Goal: Task Accomplishment & Management: Complete application form

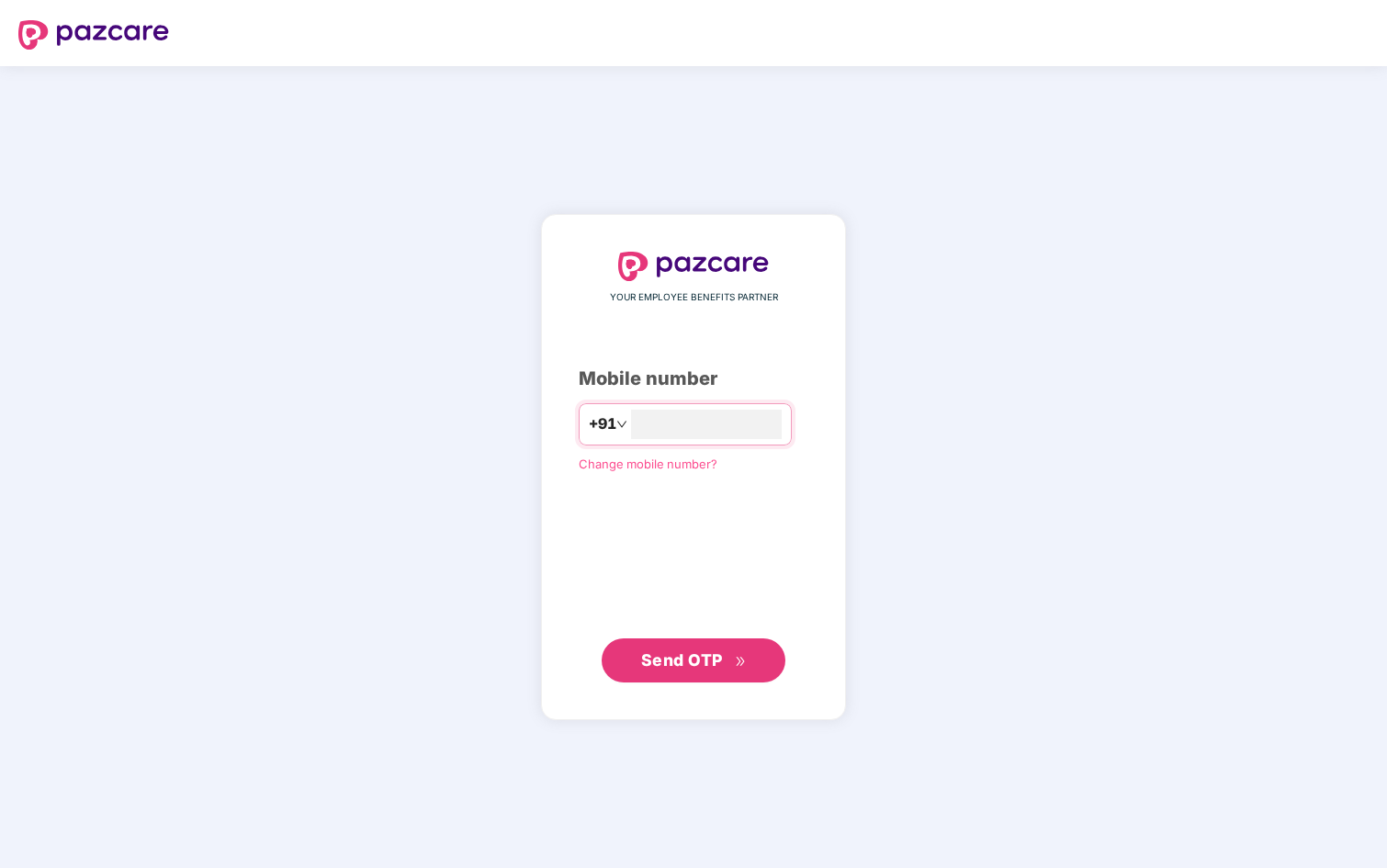
type input "**********"
click at [702, 660] on span "Send OTP" at bounding box center [681, 659] width 82 height 20
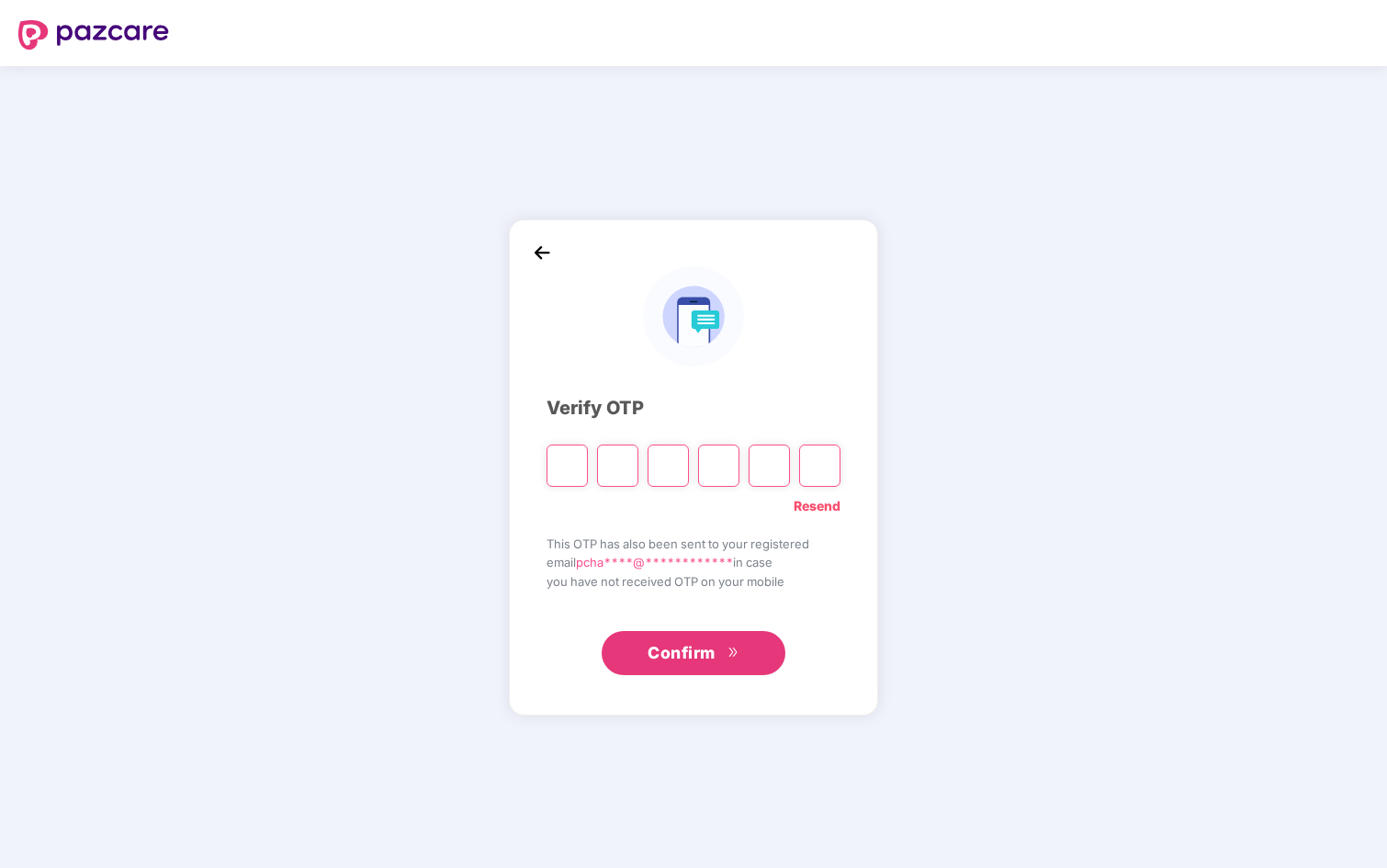
paste input "*"
type input "*"
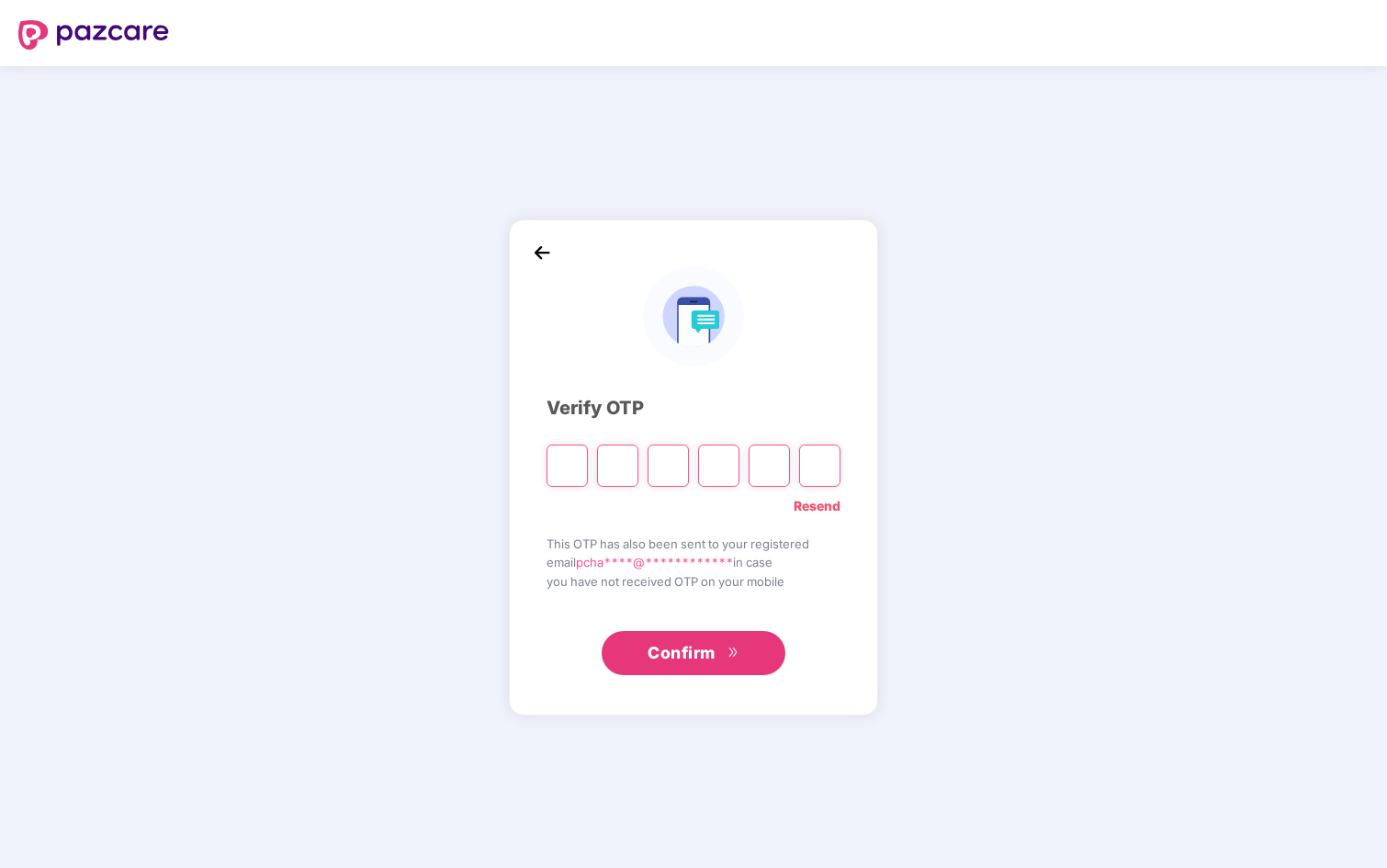
type input "*"
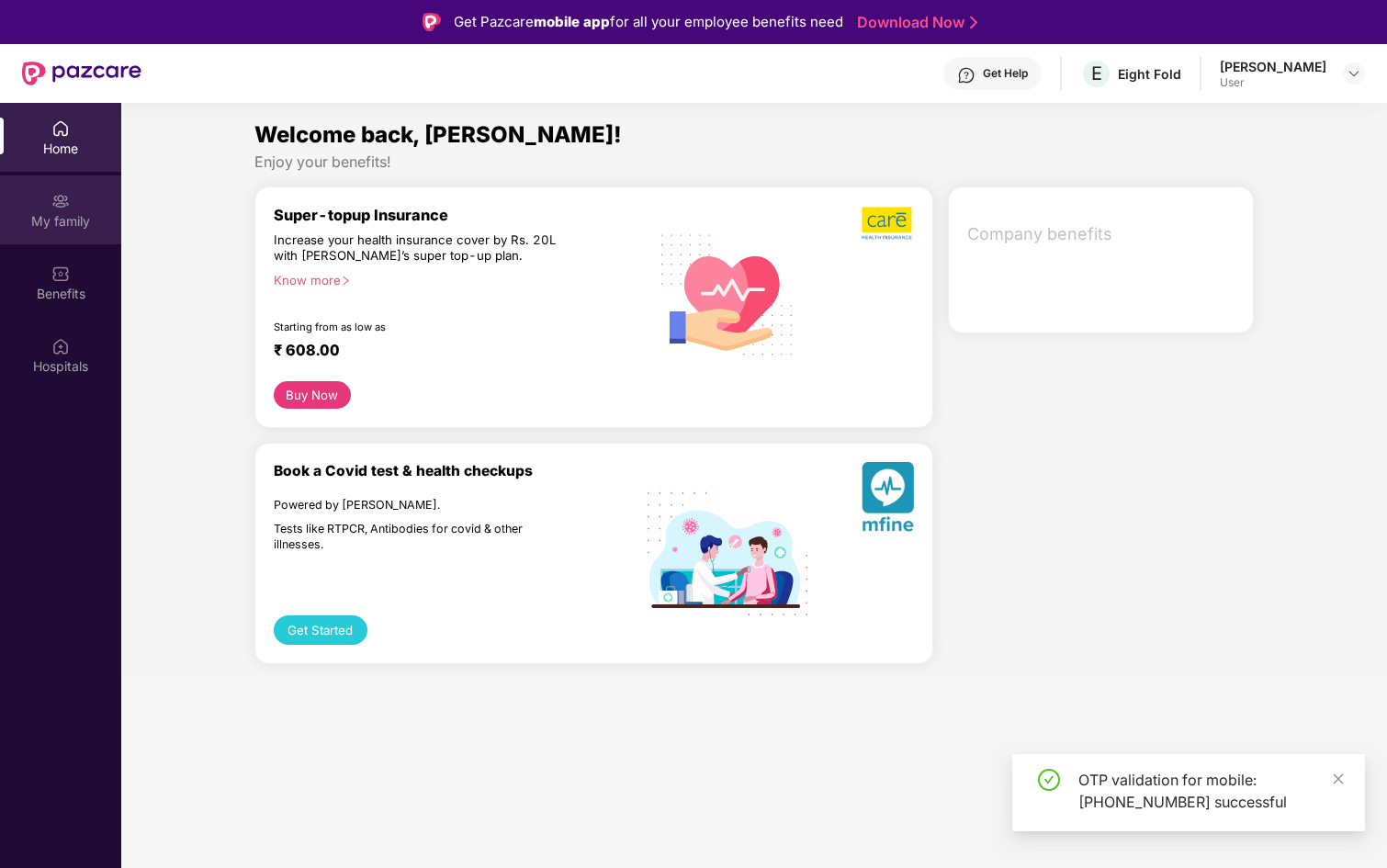
click at [45, 191] on div "My family" at bounding box center [60, 209] width 121 height 69
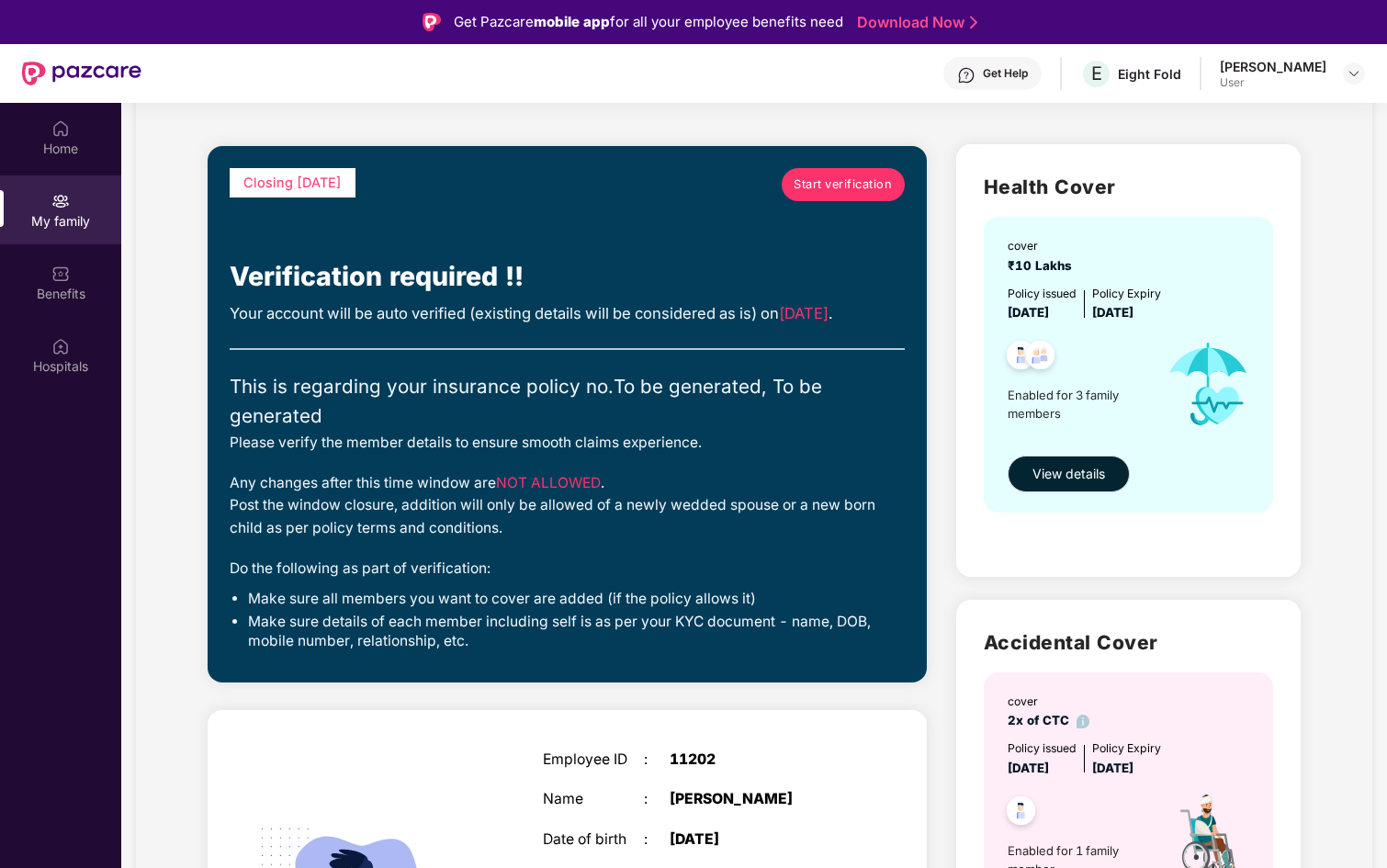
scroll to position [49, 0]
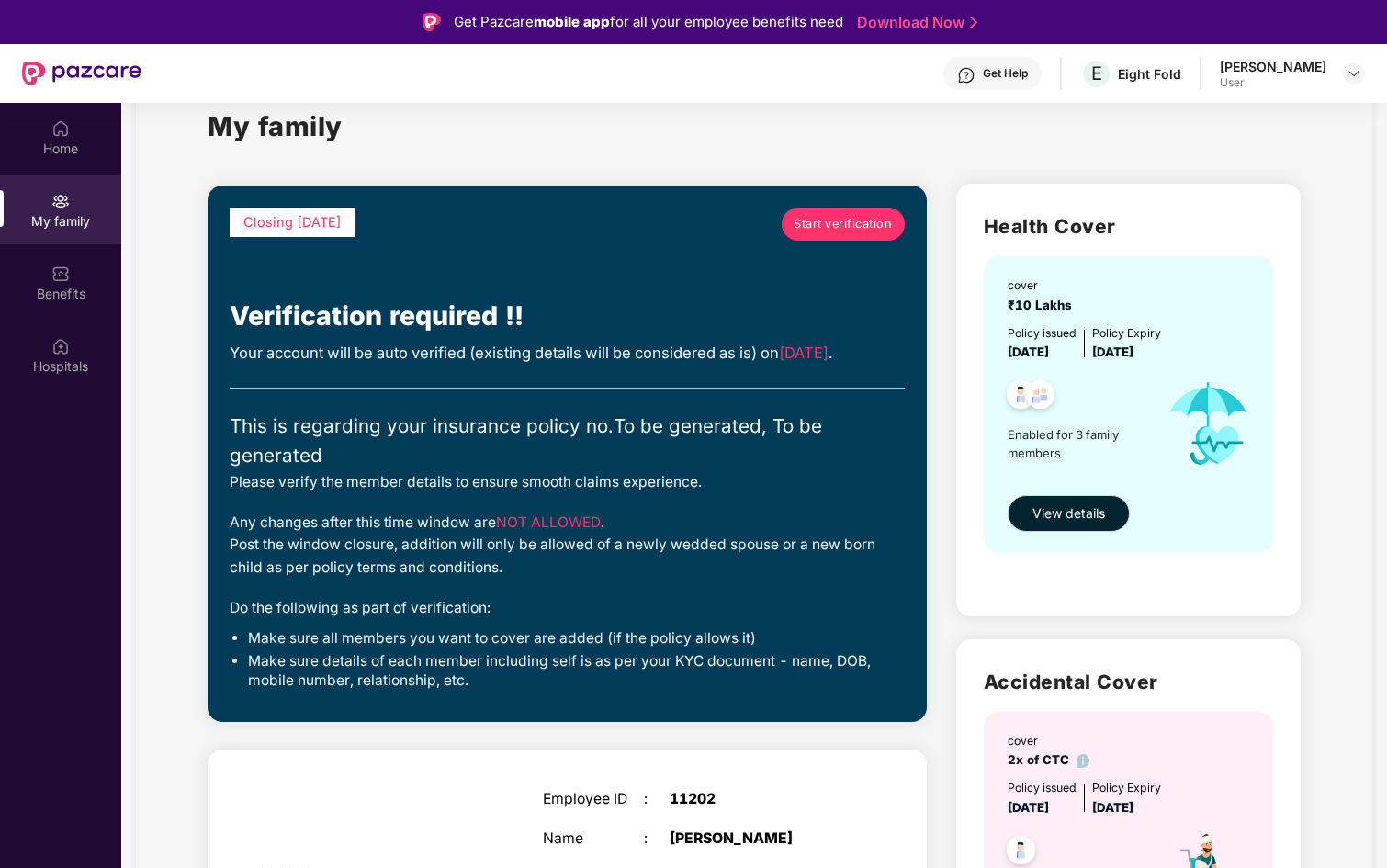
click at [827, 225] on span "Start verification" at bounding box center [843, 225] width 99 height 19
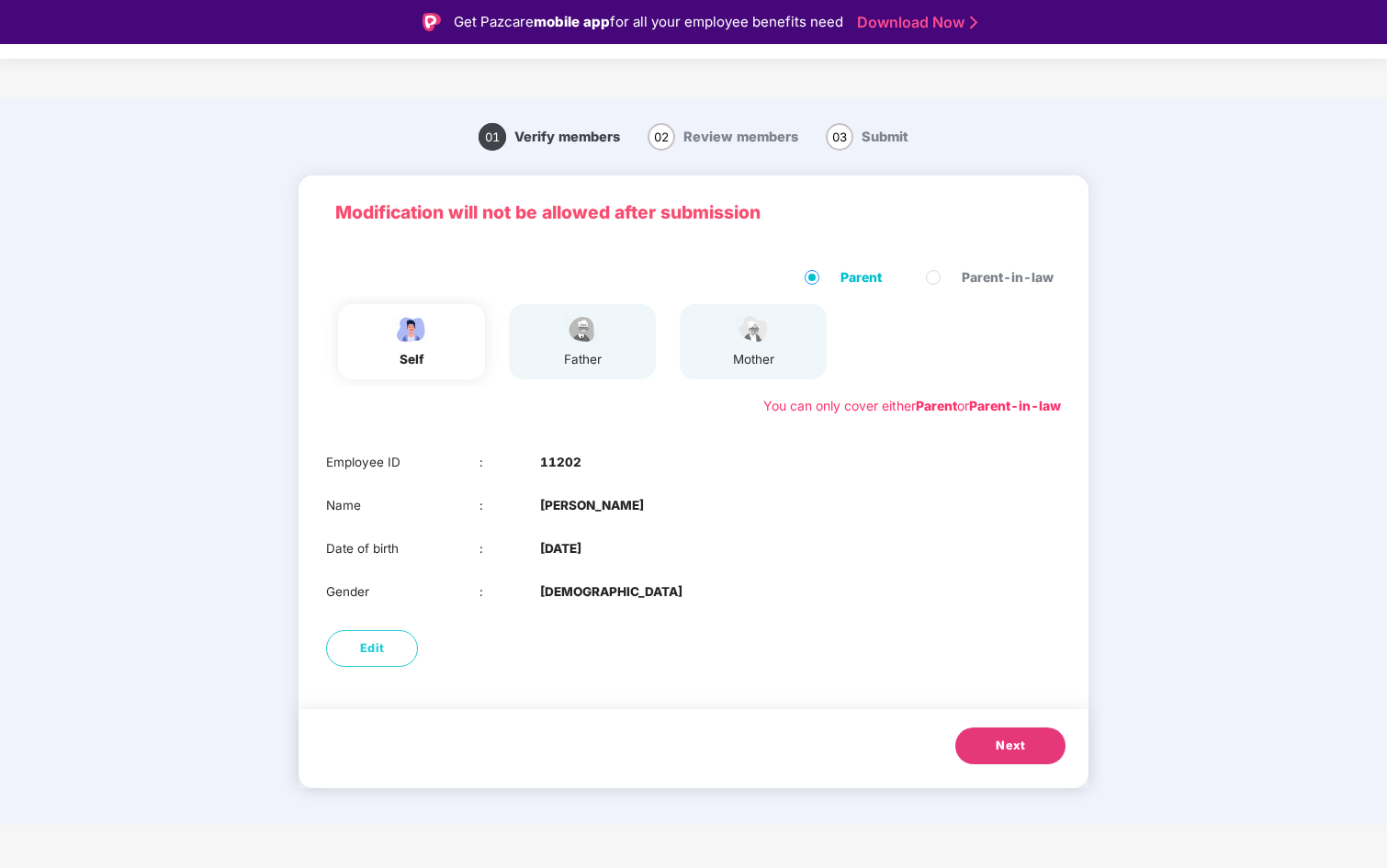
scroll to position [0, 0]
click at [996, 745] on span "Next" at bounding box center [1010, 746] width 29 height 19
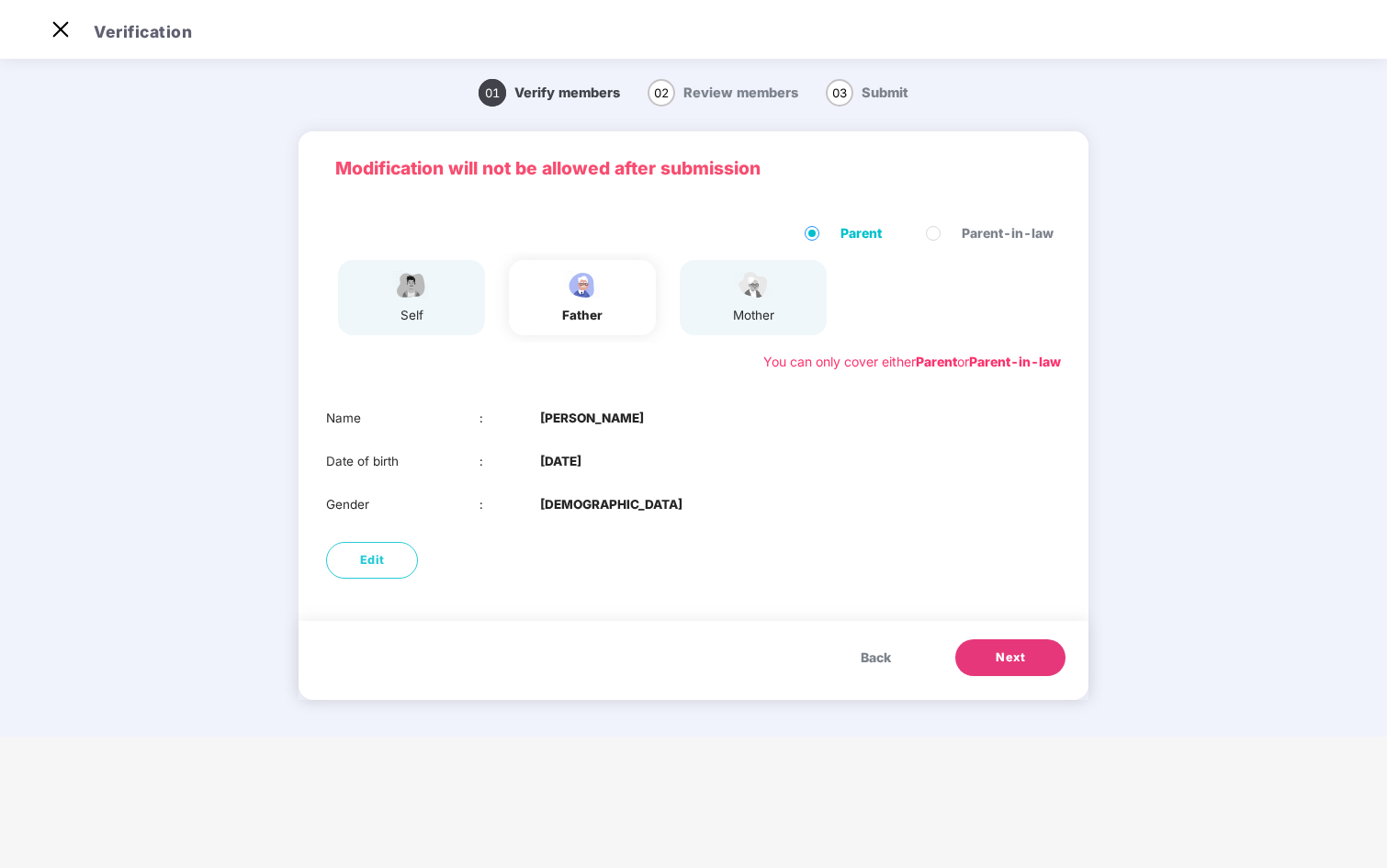
click at [1013, 655] on span "Next" at bounding box center [1010, 658] width 29 height 19
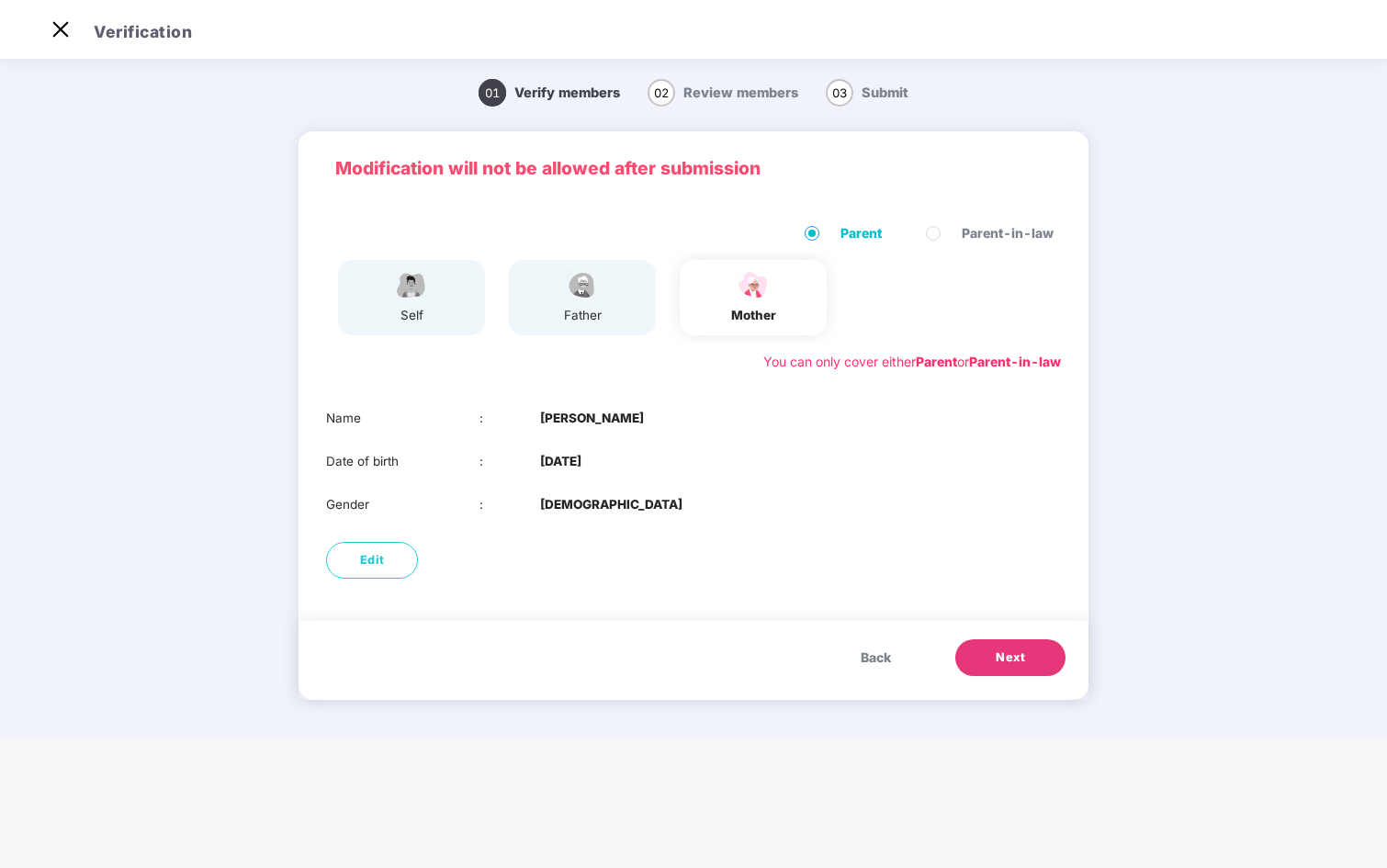
click at [1013, 655] on span "Next" at bounding box center [1010, 658] width 29 height 19
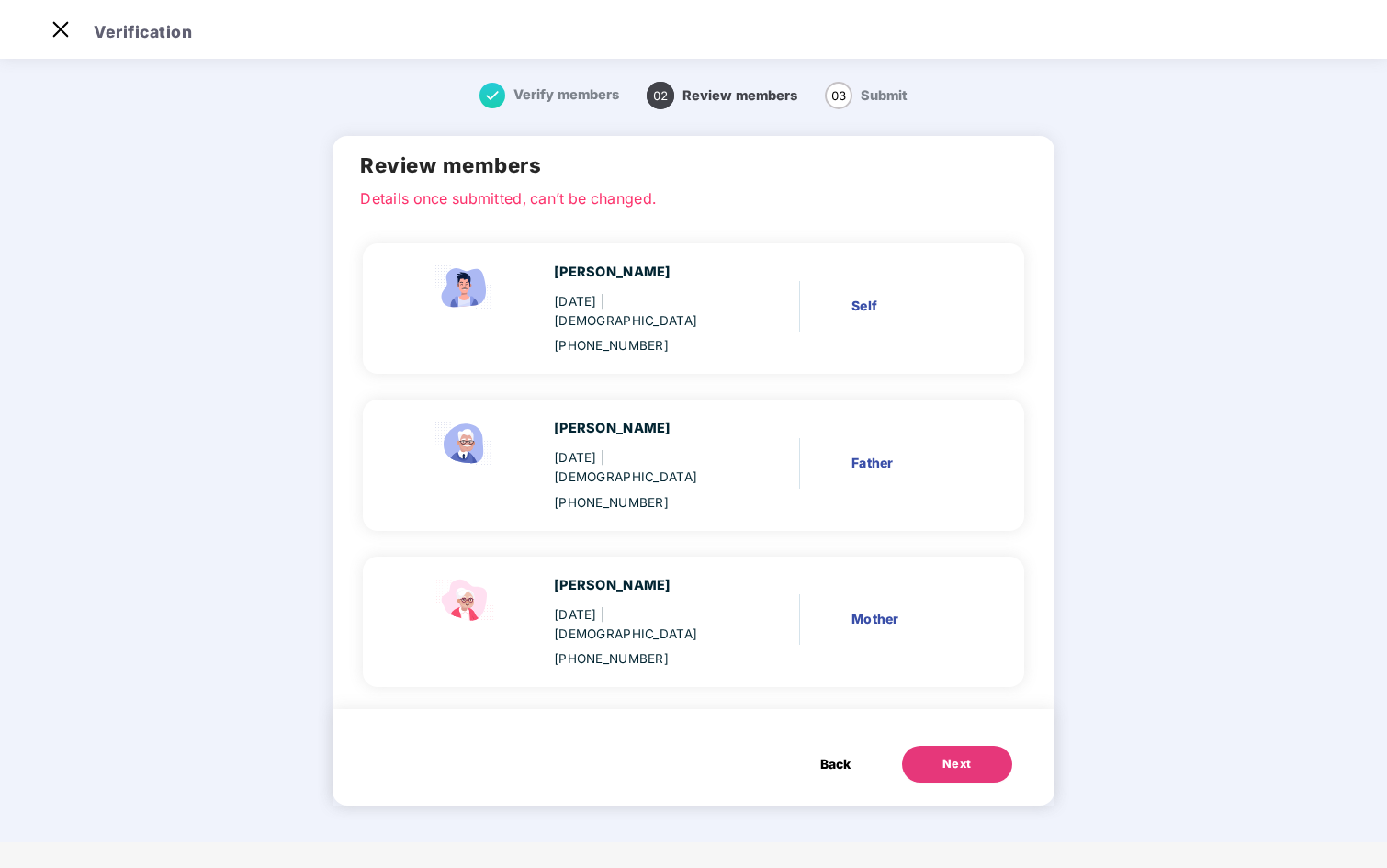
click at [959, 746] on button "Next" at bounding box center [957, 764] width 110 height 37
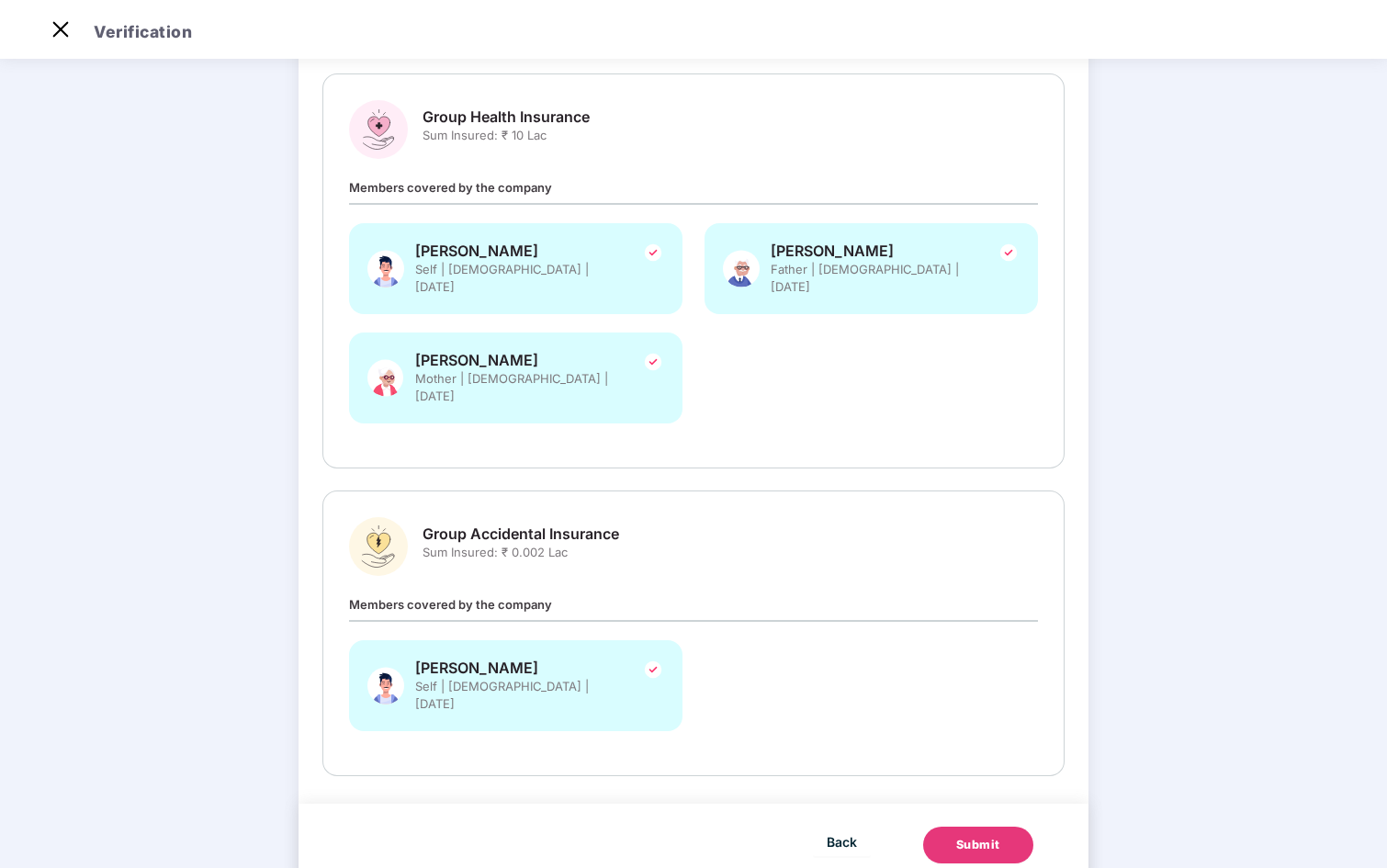
click at [993, 836] on div "Submit" at bounding box center [978, 845] width 44 height 19
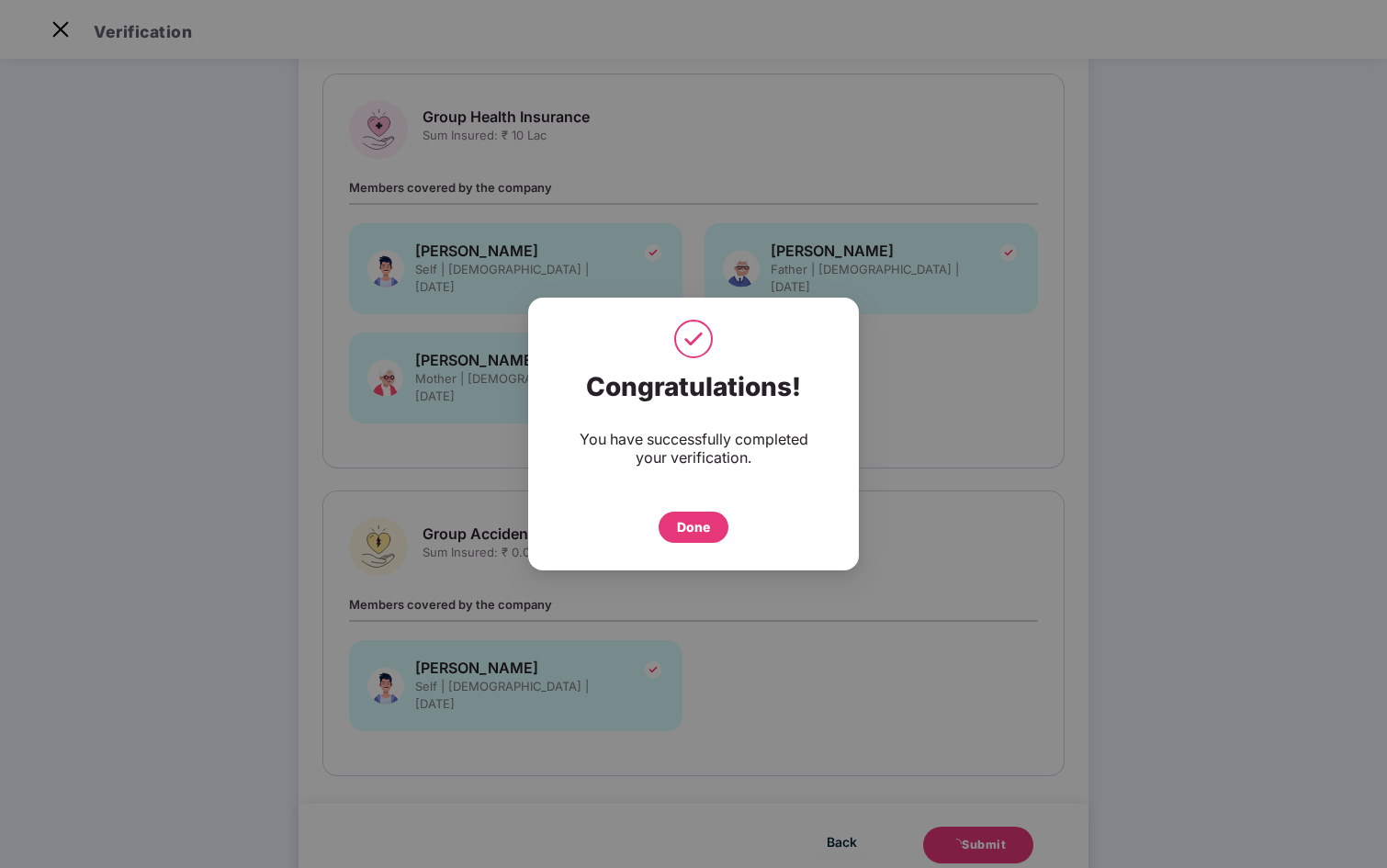
click at [699, 527] on div "Done" at bounding box center [693, 527] width 33 height 21
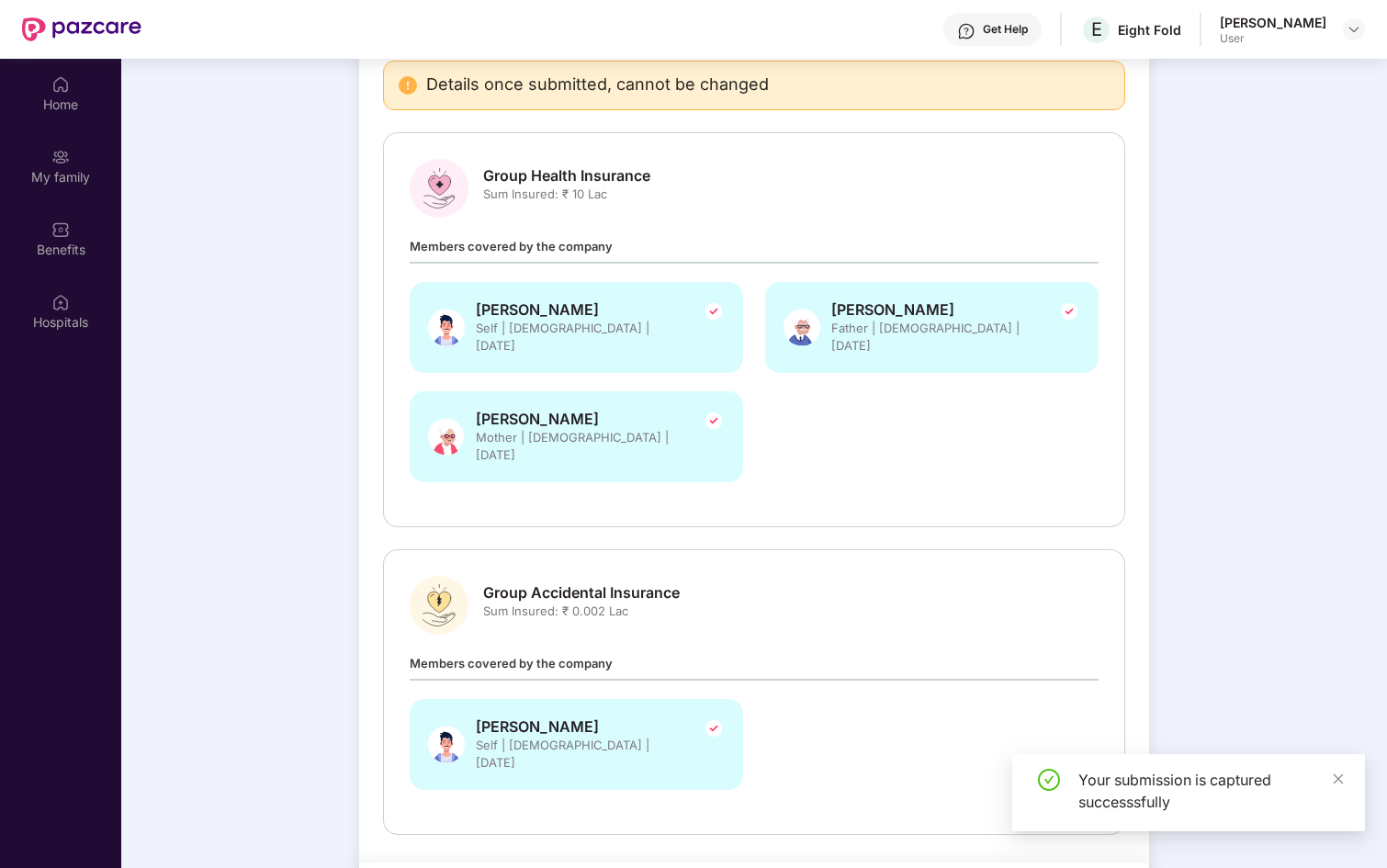
scroll to position [102, 0]
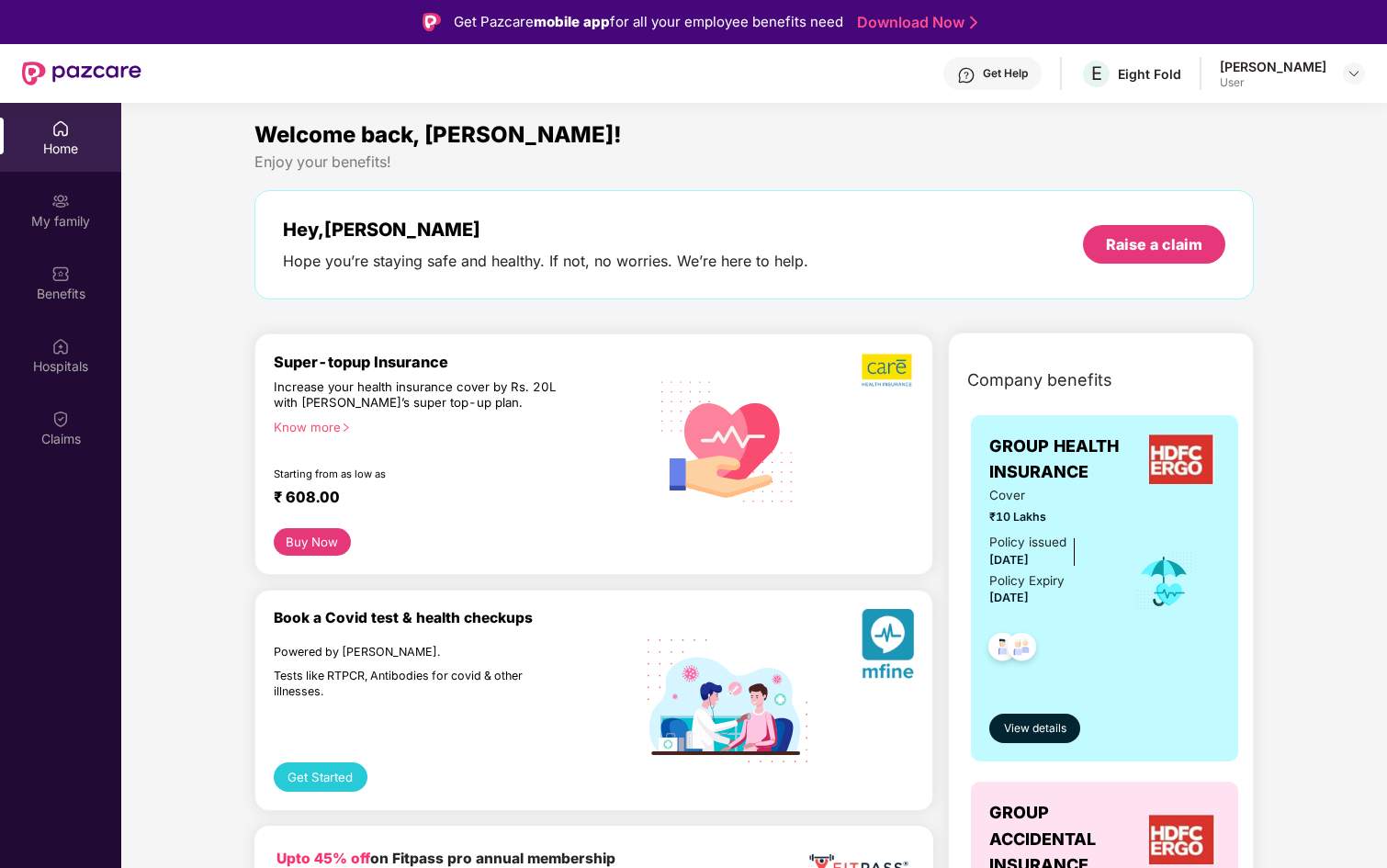
click at [1288, 72] on div "[PERSON_NAME]" at bounding box center [1272, 67] width 106 height 18
click at [1352, 70] on img at bounding box center [1354, 73] width 15 height 15
click at [1080, 156] on div "Enjoy your benefits!" at bounding box center [755, 162] width 1000 height 20
click at [59, 231] on div "My family" at bounding box center [60, 209] width 121 height 69
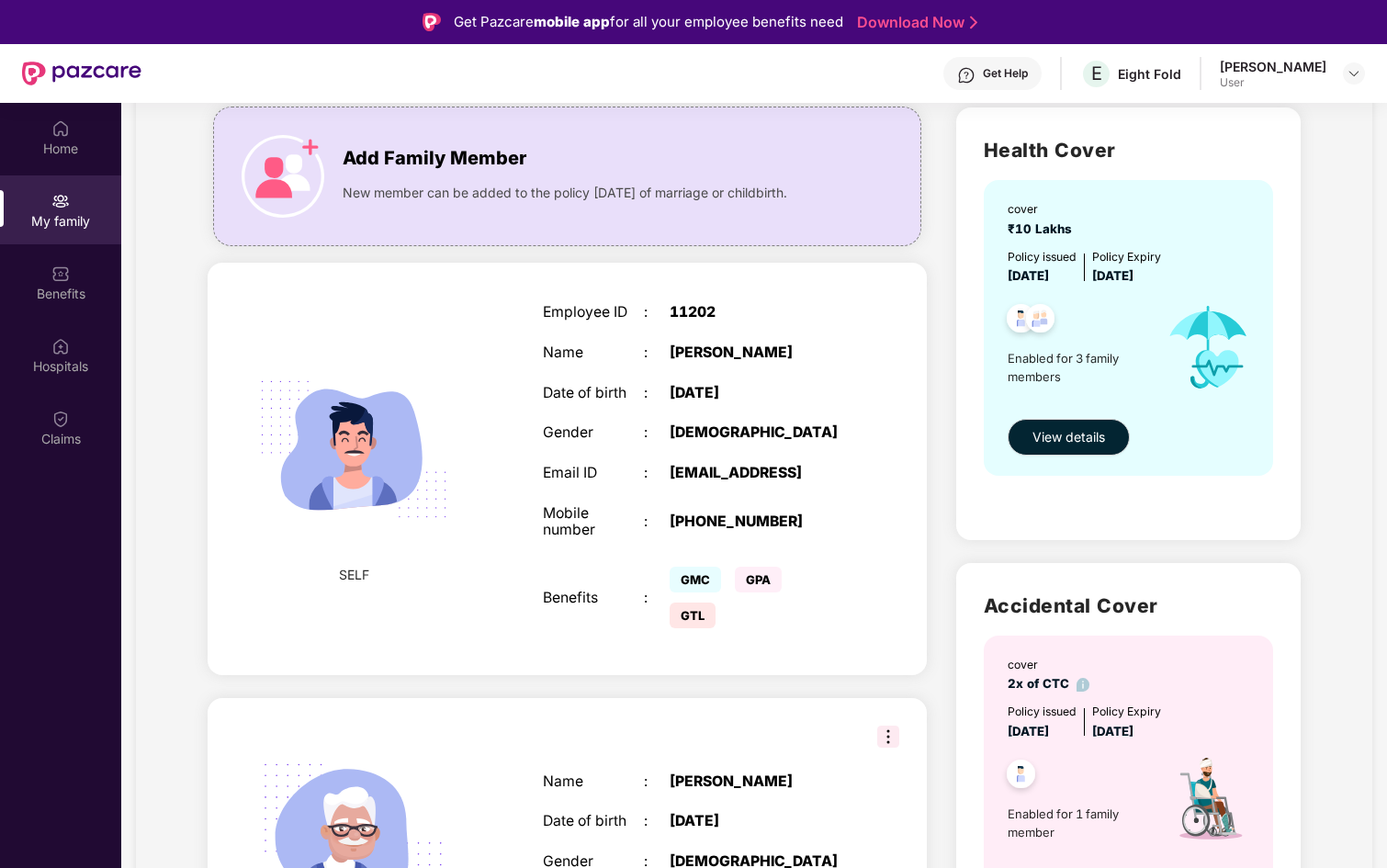
scroll to position [106, 0]
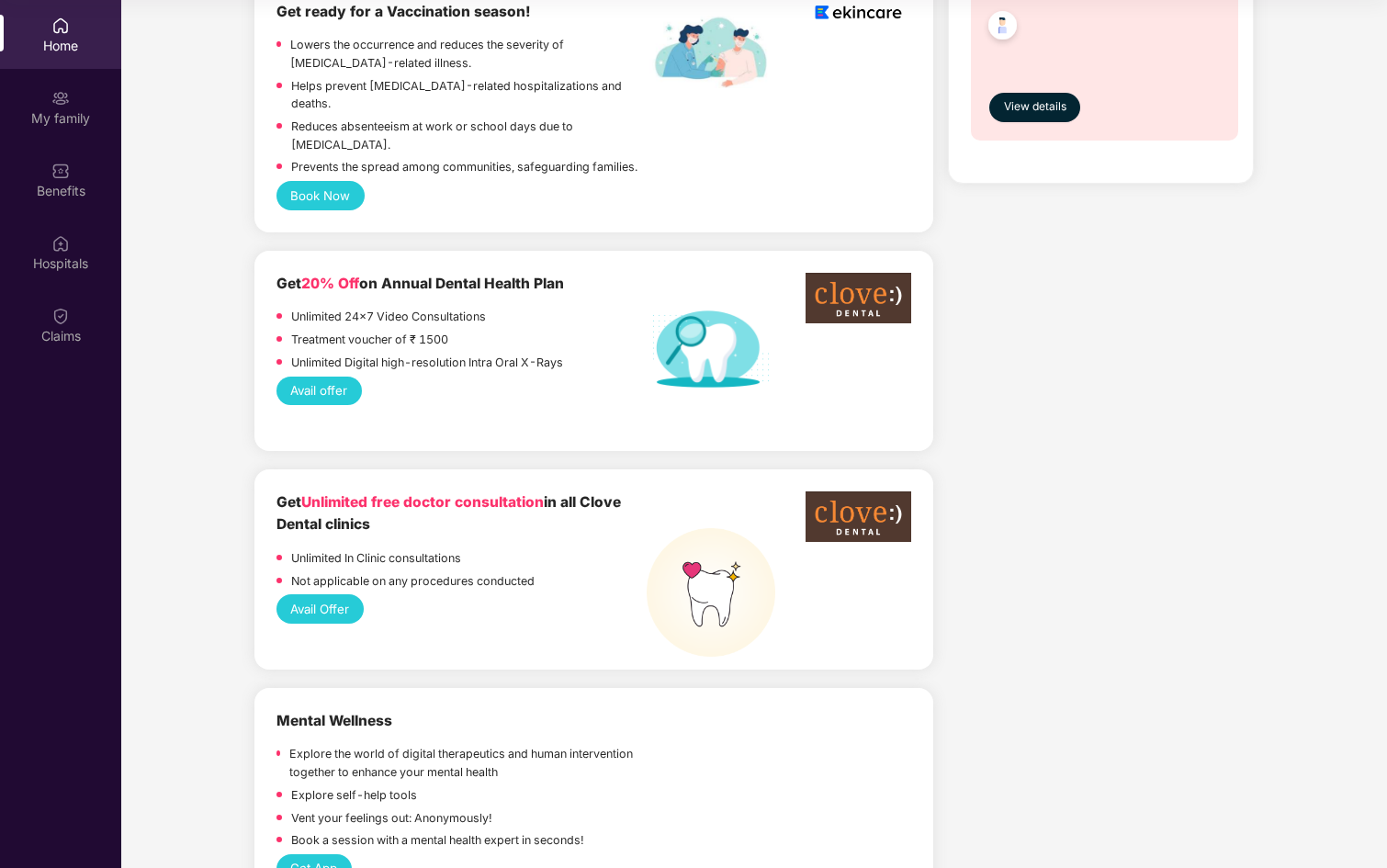
scroll to position [1292, 0]
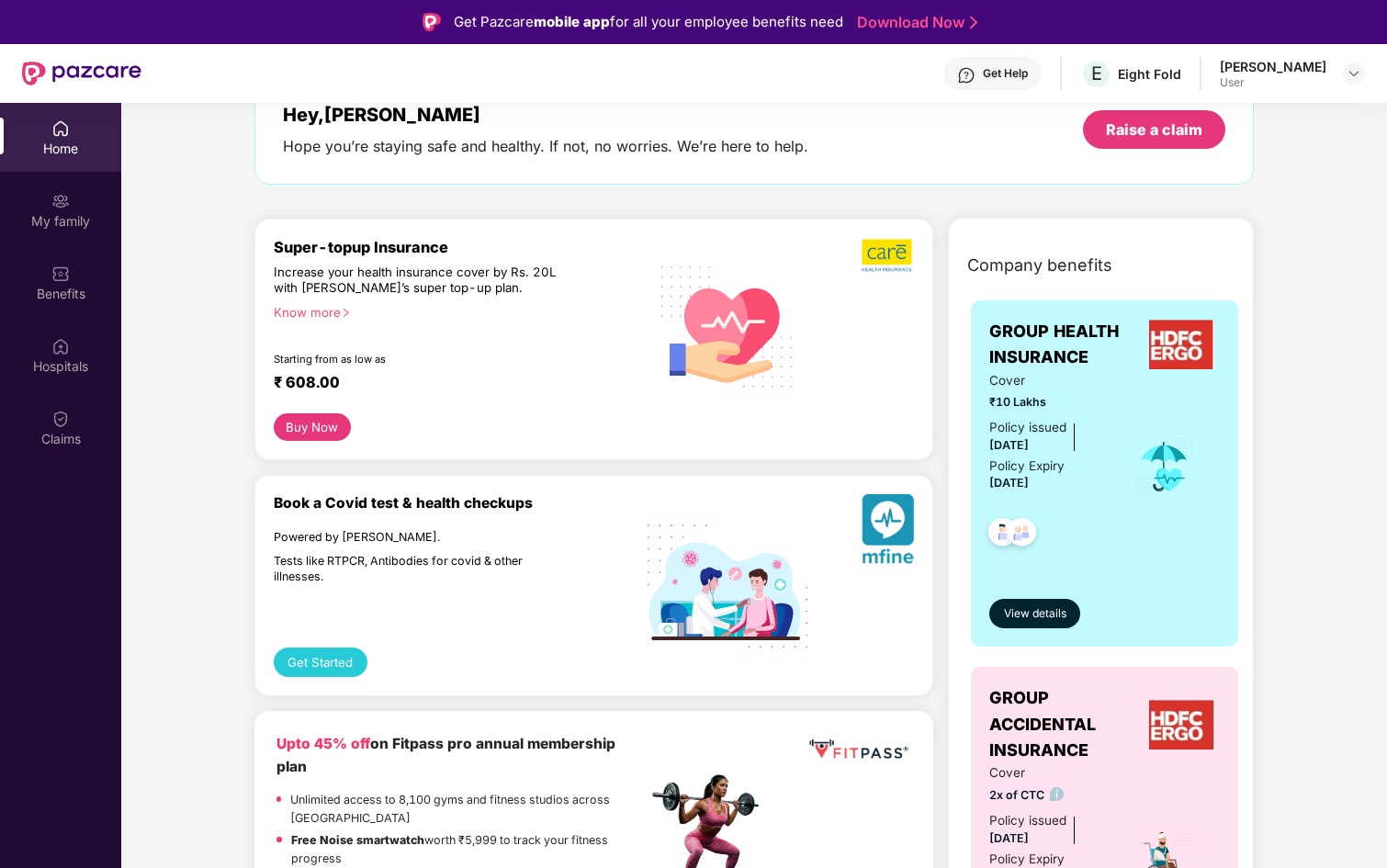
scroll to position [112, 0]
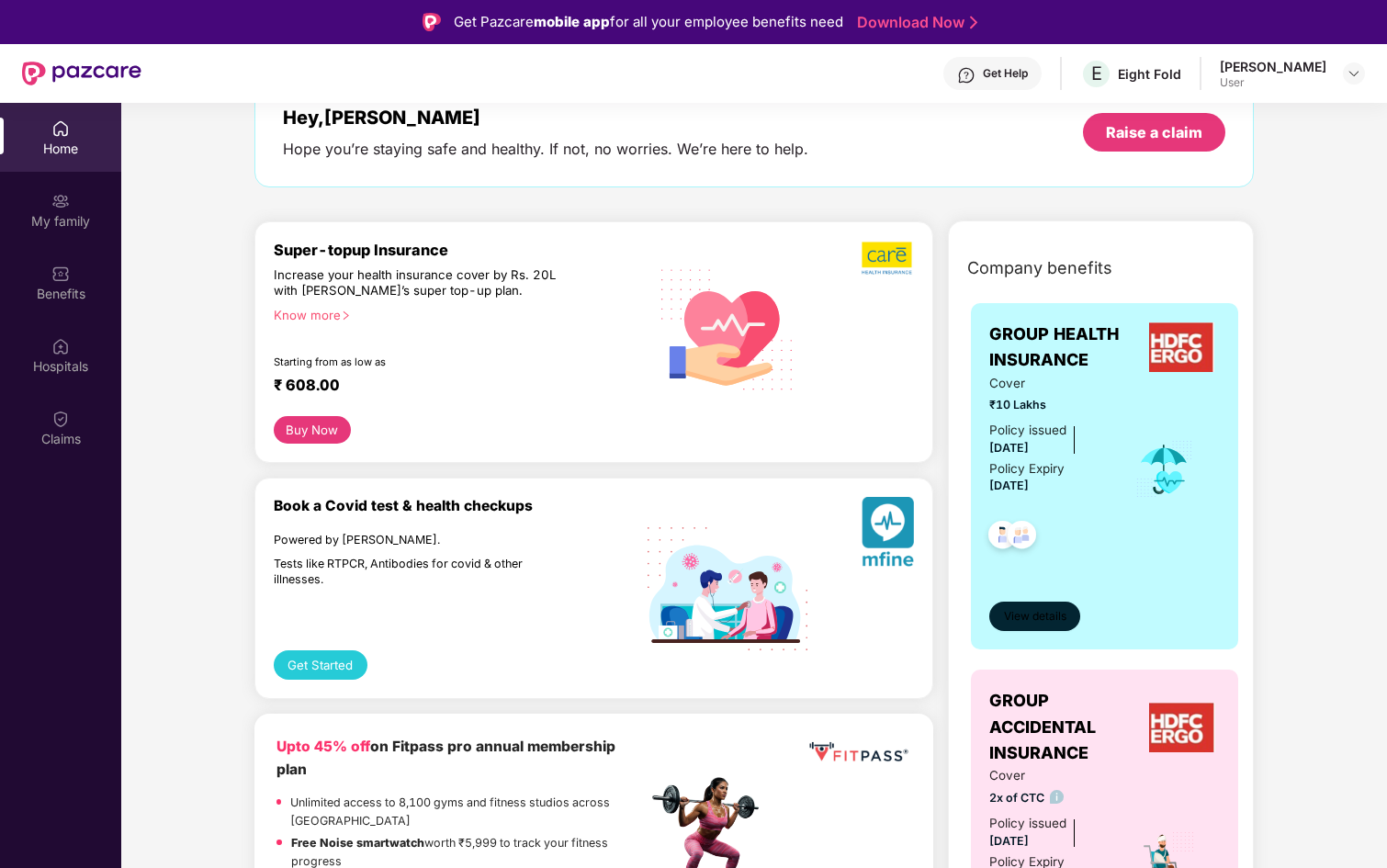
click at [1046, 631] on button "View details" at bounding box center [1035, 615] width 91 height 29
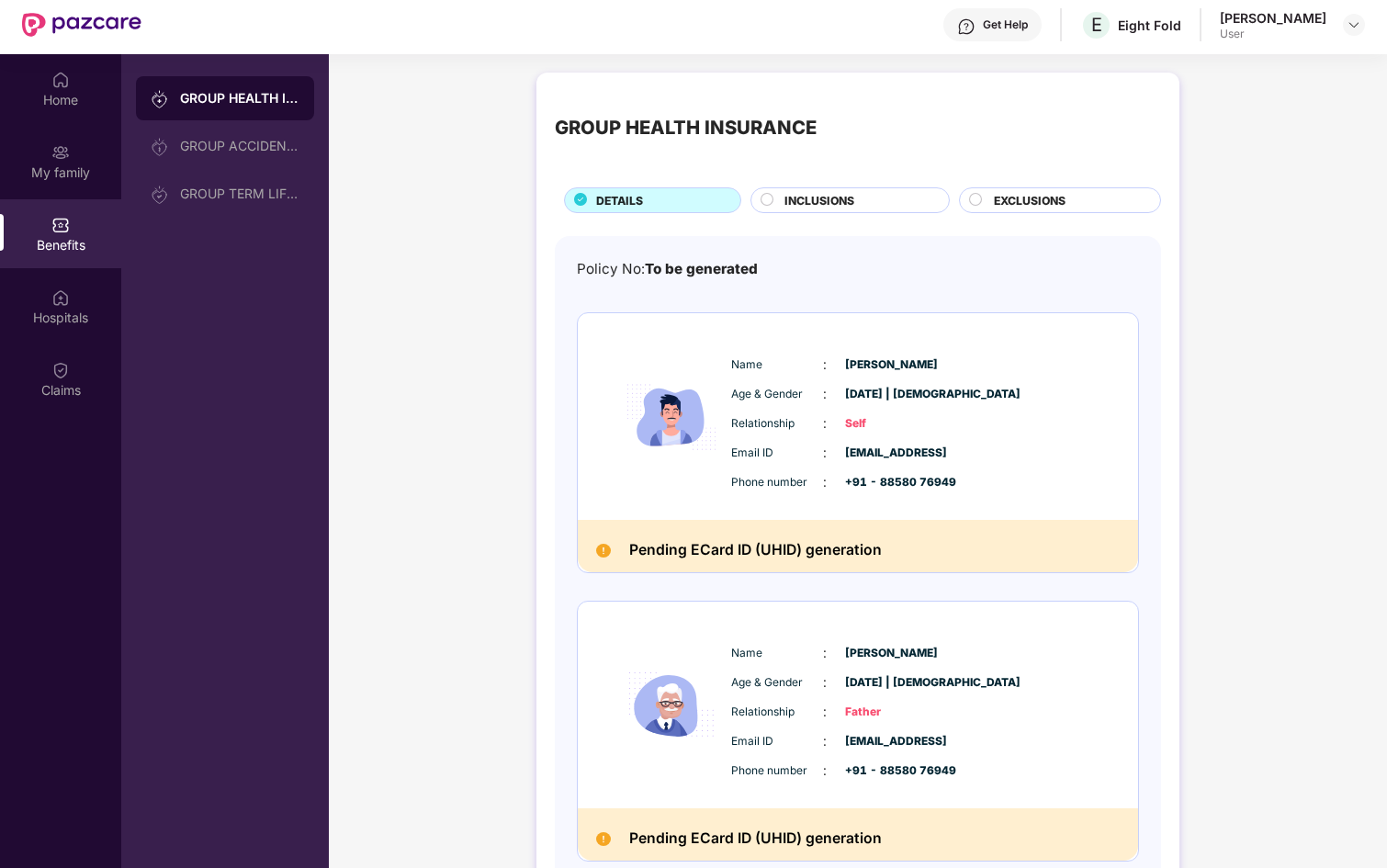
scroll to position [34, 0]
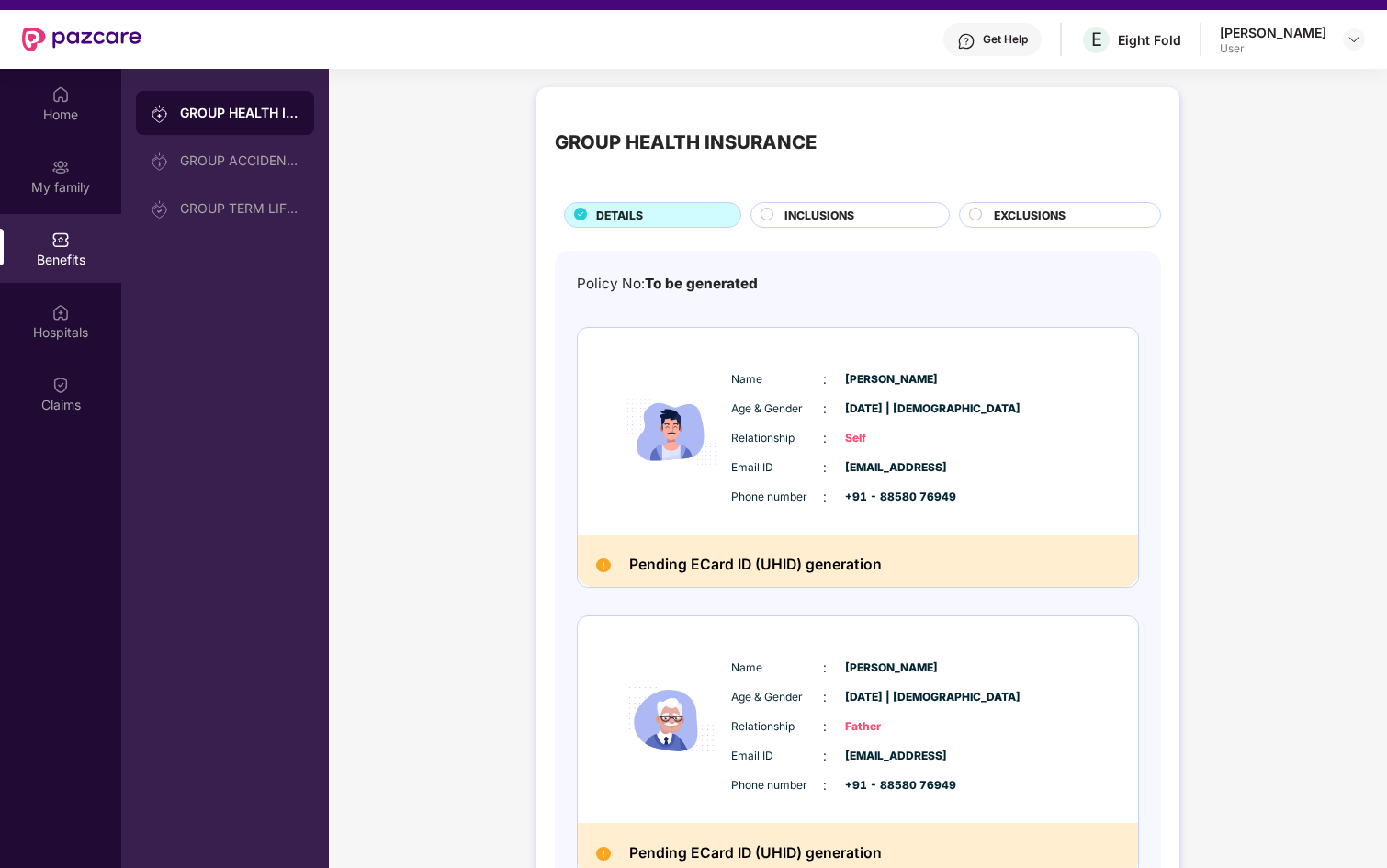
click at [818, 221] on span "INCLUSIONS" at bounding box center [819, 215] width 70 height 18
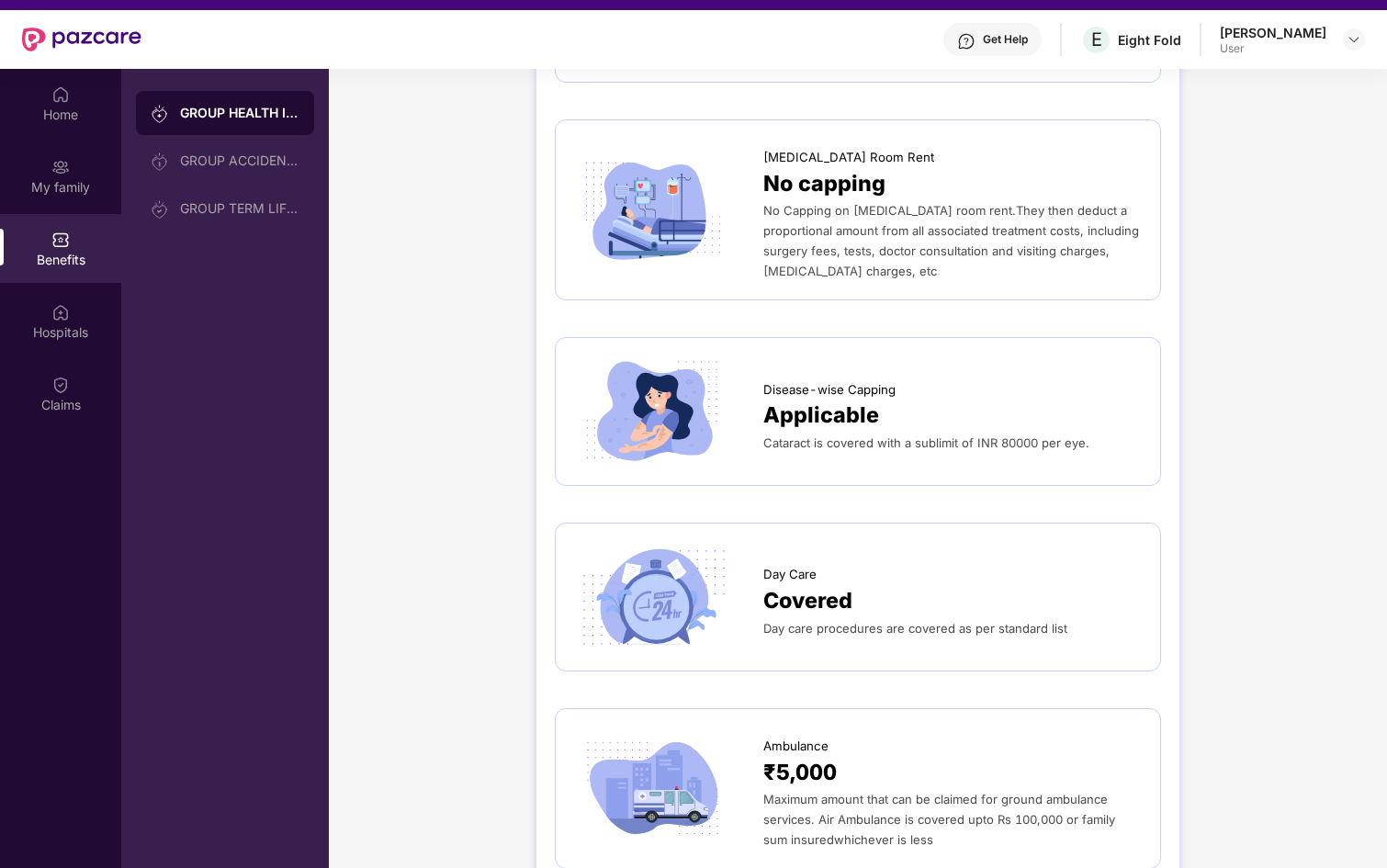
scroll to position [589, 0]
